Goal: Transaction & Acquisition: Obtain resource

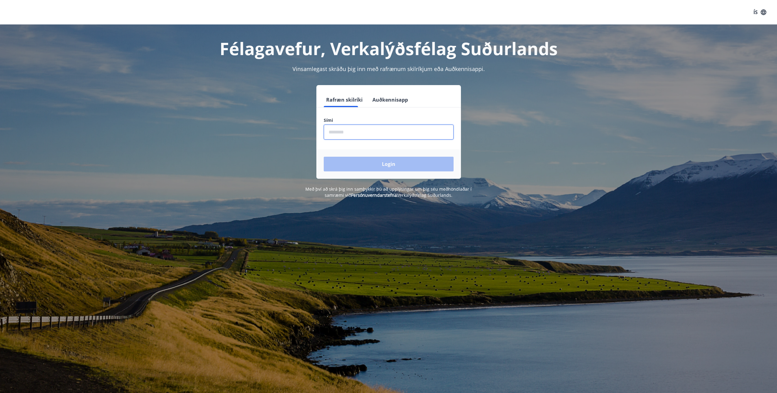
click at [346, 133] on input "phone" at bounding box center [389, 132] width 130 height 15
type input "********"
click at [324, 157] on button "Login" at bounding box center [389, 164] width 130 height 15
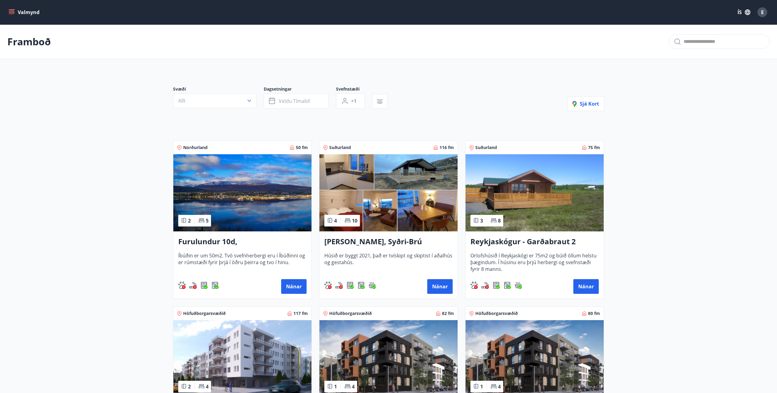
click at [15, 13] on button "Valmynd" at bounding box center [24, 12] width 35 height 11
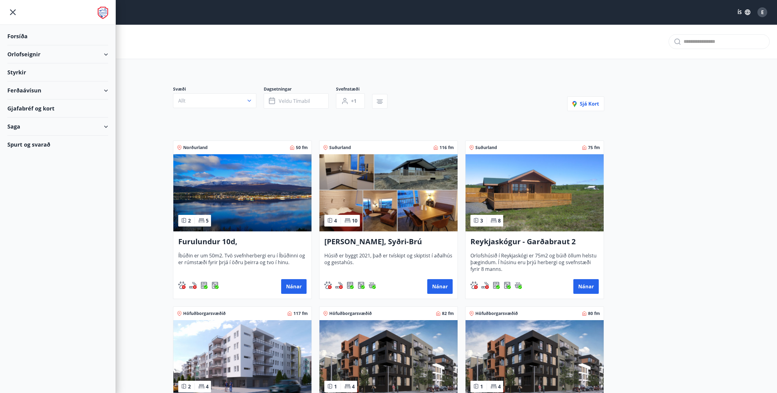
click at [47, 106] on div "Gjafabréf og kort" at bounding box center [57, 109] width 101 height 18
click at [29, 89] on div "Ferðaávísun" at bounding box center [57, 90] width 101 height 18
click at [27, 103] on div "Framboð" at bounding box center [57, 106] width 91 height 13
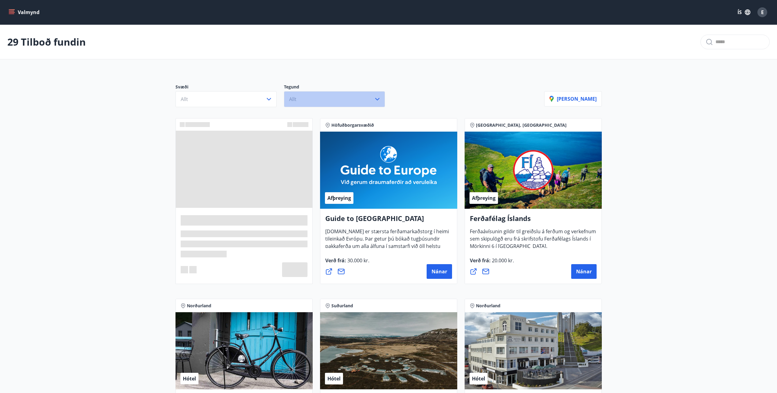
click at [338, 103] on button "Allt" at bounding box center [334, 99] width 101 height 16
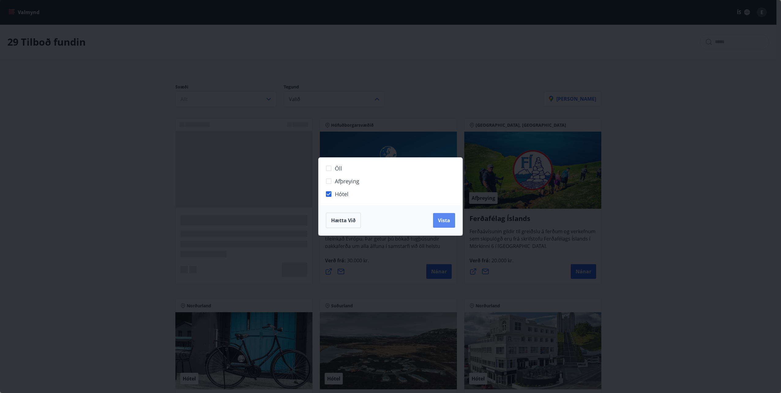
click at [439, 221] on span "Vista" at bounding box center [444, 220] width 12 height 7
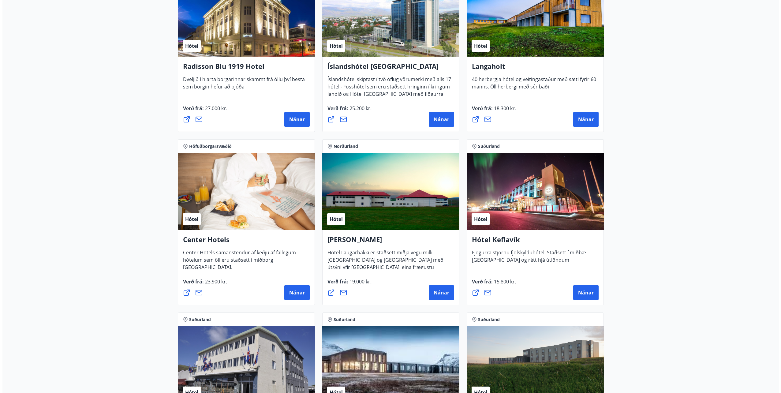
scroll to position [1072, 0]
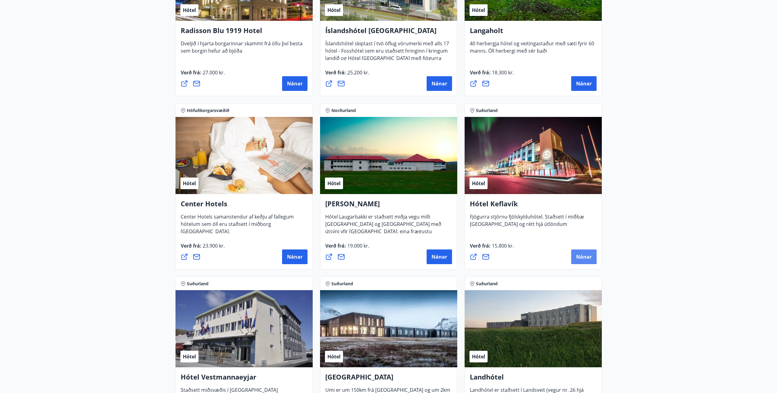
click at [580, 253] on button "Nánar" at bounding box center [583, 257] width 25 height 15
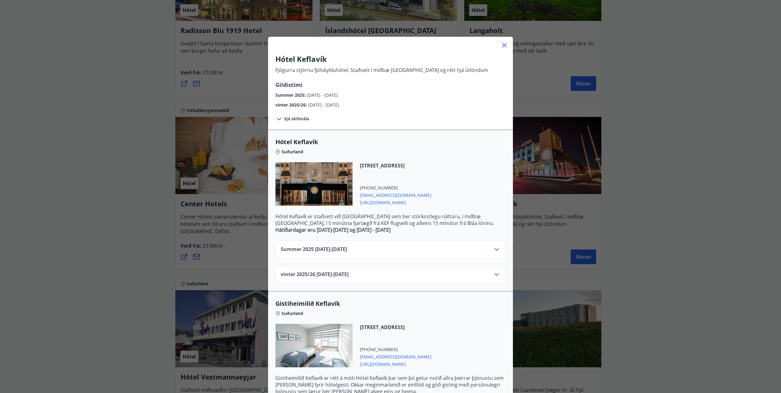
click at [358, 251] on div "Summer [PHONE_NUMBER][DATE] - [DATE]" at bounding box center [391, 252] width 220 height 12
click at [495, 249] on icon at bounding box center [496, 249] width 7 height 7
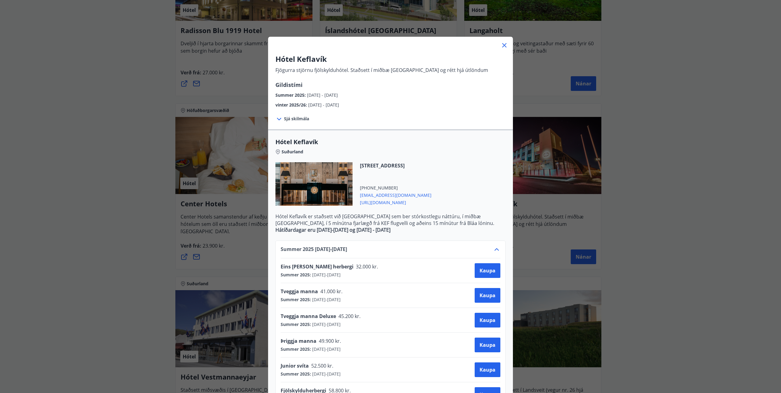
click at [361, 271] on div "Eins [PERSON_NAME] herbergi 32.000 kr. Summer 2025 : [DATE] - [DATE] [GEOGRAPHI…" at bounding box center [391, 270] width 220 height 15
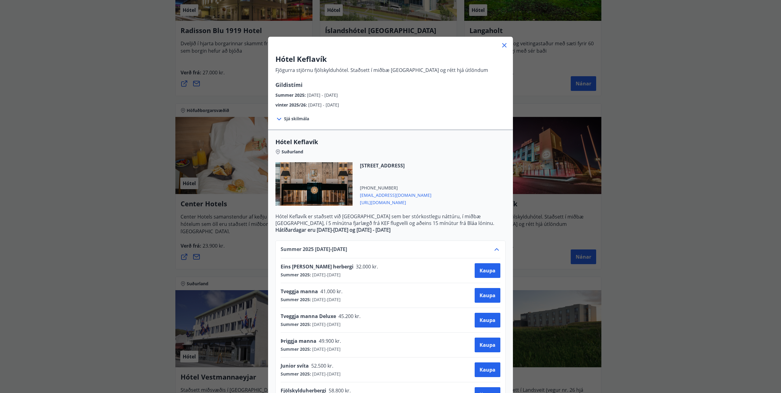
click at [361, 271] on div "Eins [PERSON_NAME] herbergi 32.000 kr. Summer 2025 : [DATE] - [DATE] [GEOGRAPHI…" at bounding box center [391, 270] width 220 height 15
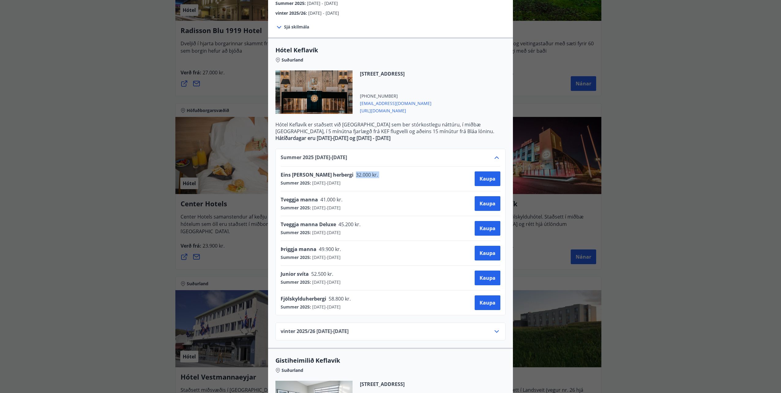
scroll to position [31, 0]
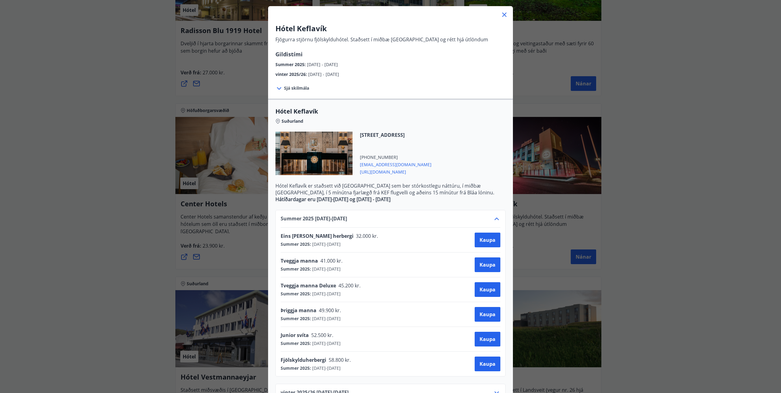
click at [483, 216] on div "Summer [PHONE_NUMBER][DATE] - [DATE]" at bounding box center [391, 221] width 220 height 12
click at [494, 220] on icon at bounding box center [496, 218] width 7 height 7
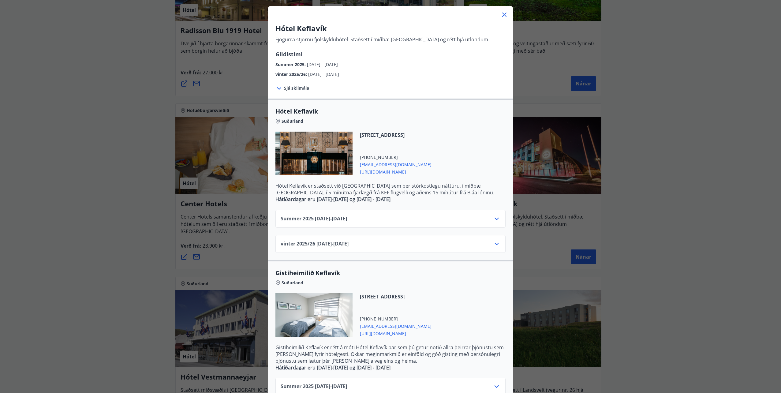
click at [493, 246] on icon at bounding box center [496, 243] width 7 height 7
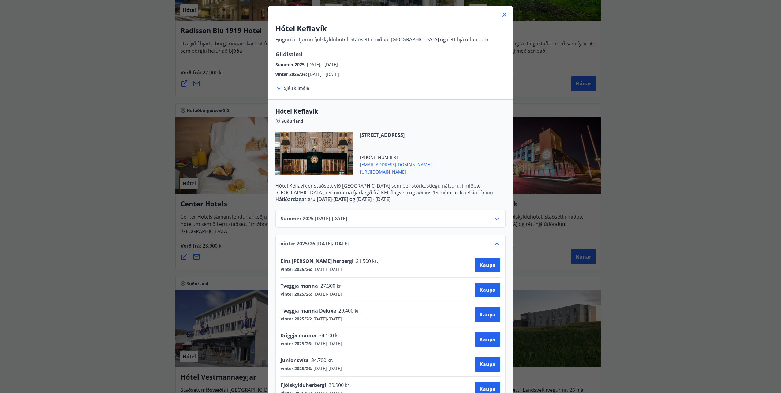
click at [495, 244] on icon at bounding box center [497, 244] width 4 height 2
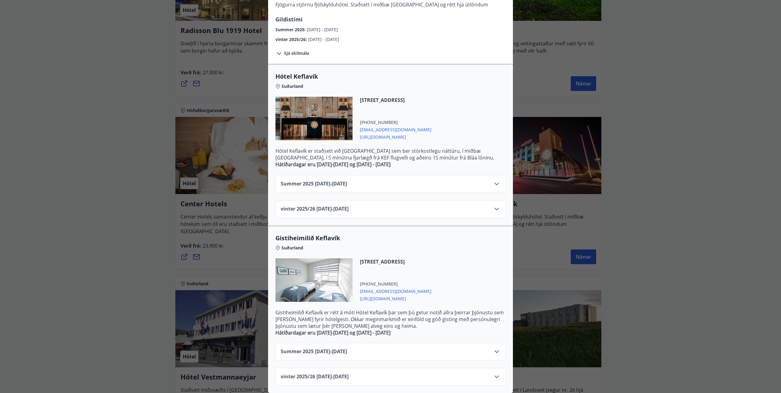
scroll to position [70, 0]
click at [493, 348] on icon at bounding box center [496, 351] width 7 height 7
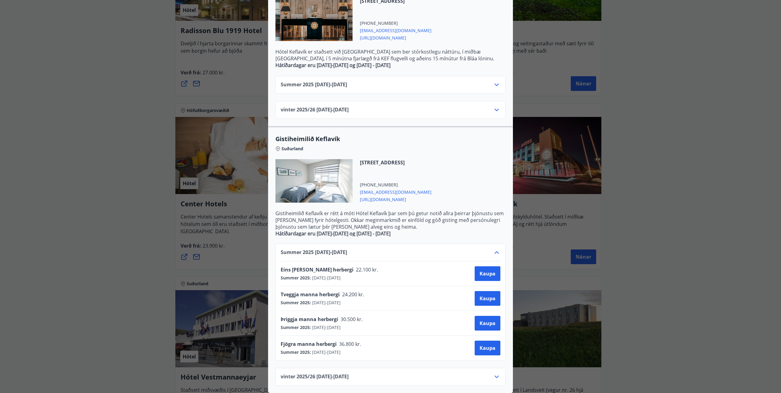
scroll to position [169, 0]
click at [496, 373] on icon at bounding box center [496, 376] width 7 height 7
click at [495, 274] on icon at bounding box center [496, 277] width 7 height 7
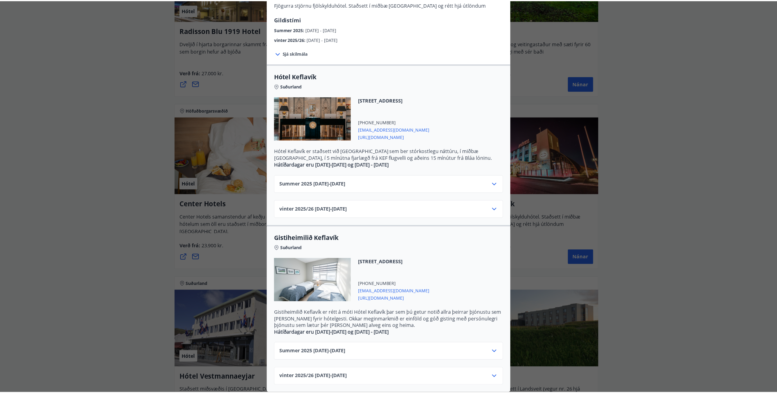
scroll to position [70, 0]
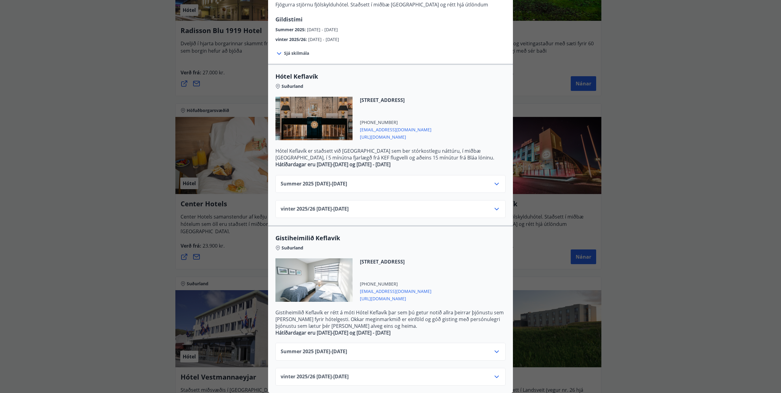
click at [79, 225] on div "Hótel Keflavík Fjögurra stjörnu fjölskylduhótel. Staðsett í miðbæ [GEOGRAPHIC_D…" at bounding box center [390, 130] width 781 height 393
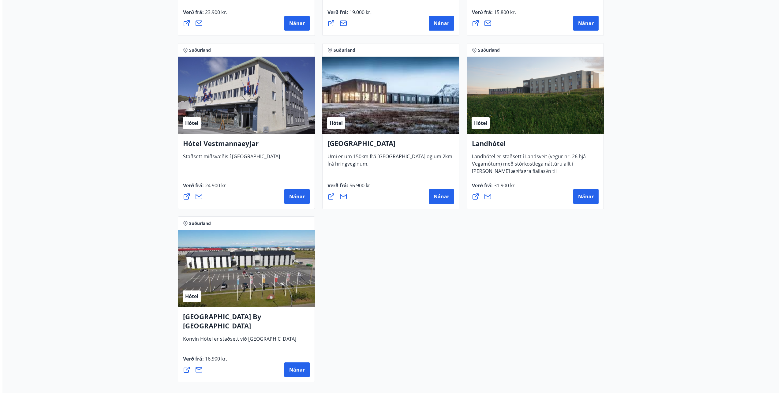
scroll to position [1317, 0]
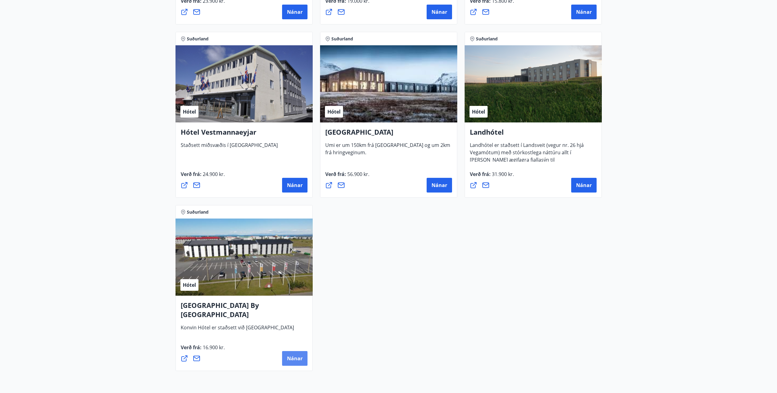
click at [295, 358] on span "Nánar" at bounding box center [295, 358] width 16 height 7
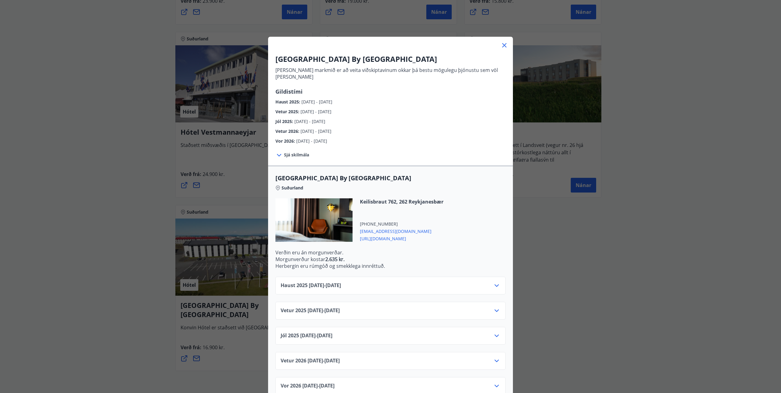
click at [401, 282] on div "Haust [PHONE_NUMBER][DATE] - [DATE]" at bounding box center [391, 288] width 220 height 12
click at [493, 282] on icon at bounding box center [496, 285] width 7 height 7
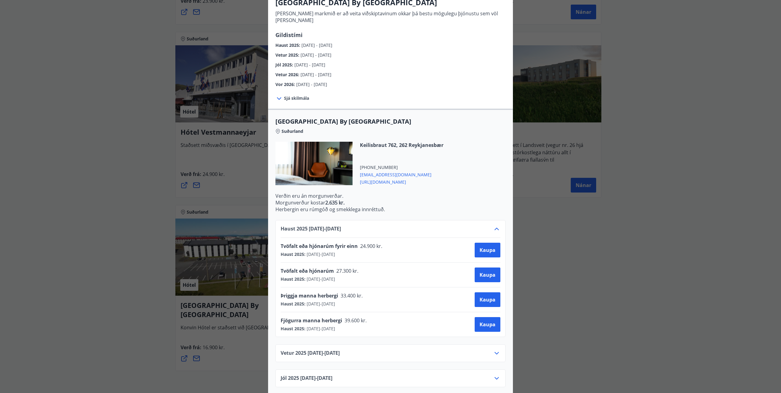
scroll to position [106, 0]
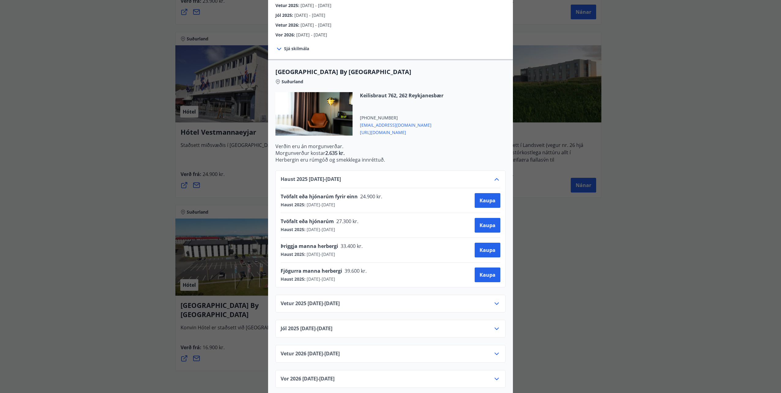
click at [414, 300] on div "Vetur [PHONE_NUMBER][DATE] - [DATE]" at bounding box center [391, 306] width 220 height 12
click at [496, 300] on icon at bounding box center [496, 303] width 7 height 7
click at [496, 201] on icon at bounding box center [496, 204] width 7 height 7
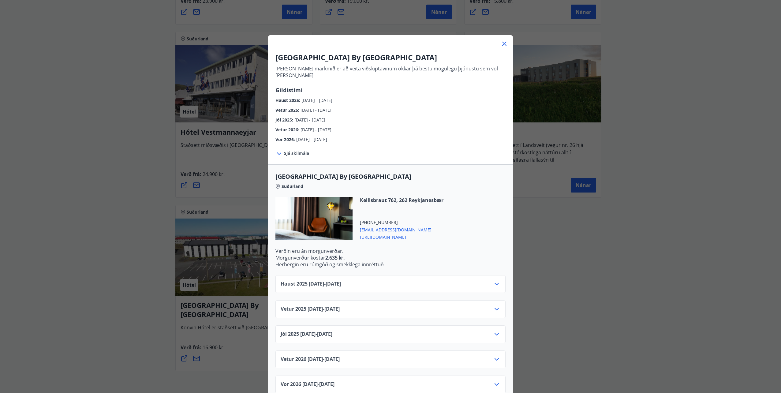
scroll to position [0, 0]
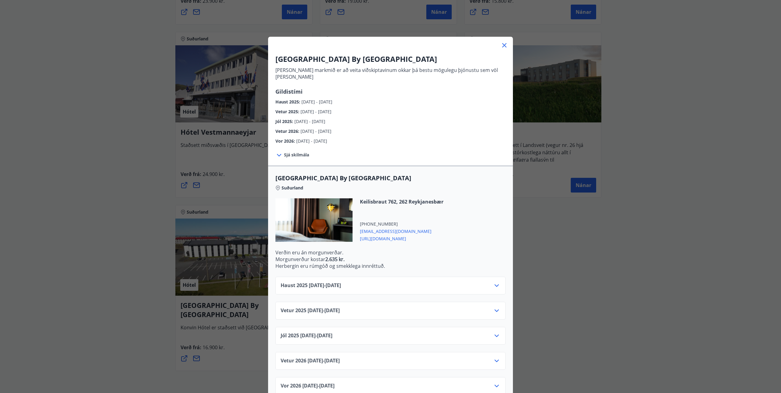
click at [494, 307] on icon at bounding box center [496, 310] width 7 height 7
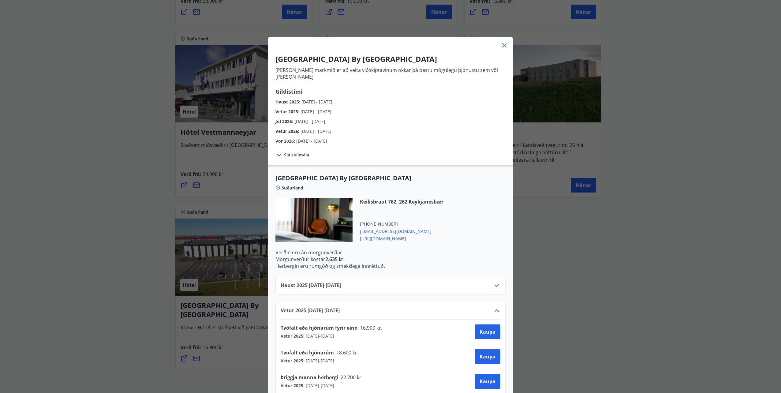
click at [495, 310] on icon at bounding box center [497, 311] width 4 height 2
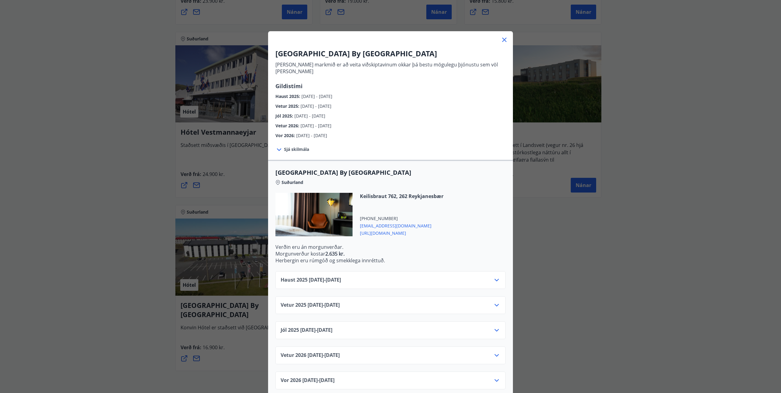
scroll to position [7, 0]
click at [495, 275] on icon at bounding box center [496, 278] width 7 height 7
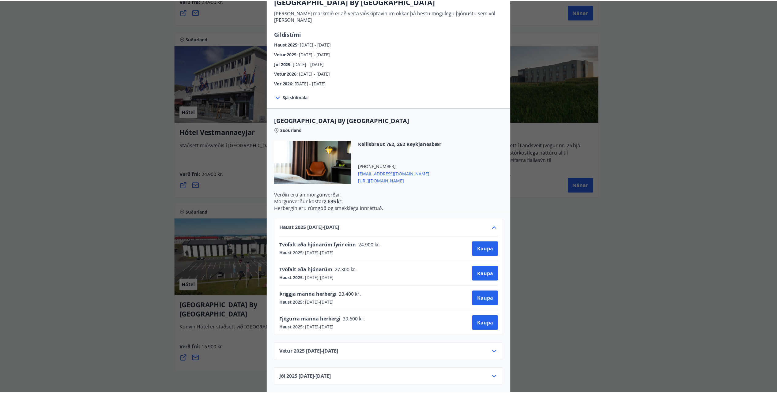
scroll to position [68, 0]
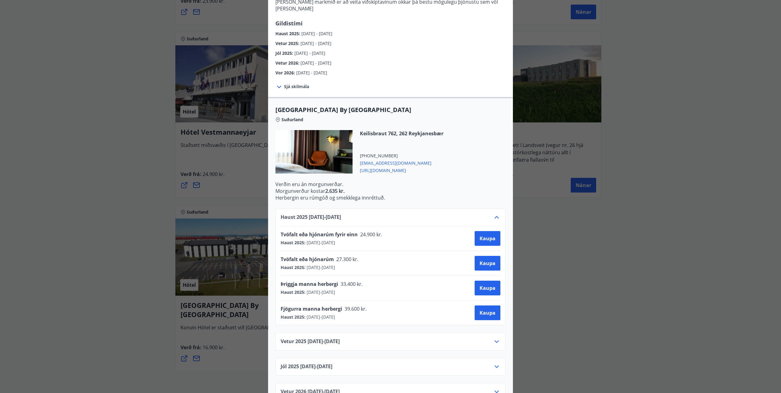
click at [81, 216] on div "[GEOGRAPHIC_DATA] By [GEOGRAPHIC_DATA] [PERSON_NAME] markmið er að veita viðski…" at bounding box center [390, 128] width 781 height 393
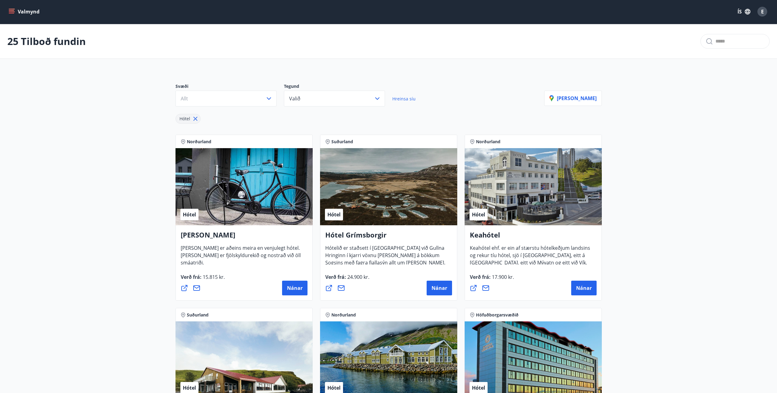
scroll to position [0, 0]
